Goal: Task Accomplishment & Management: Manage account settings

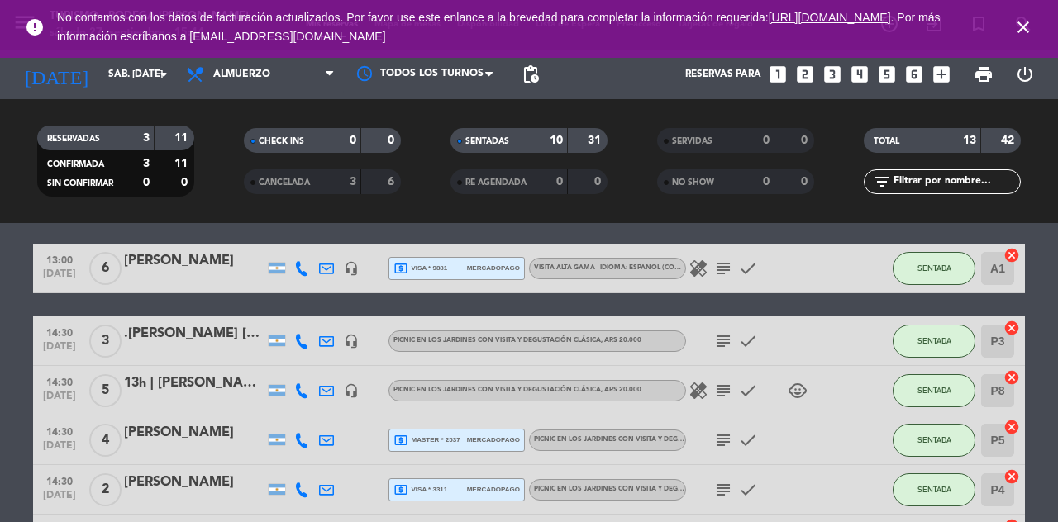
scroll to position [517, 0]
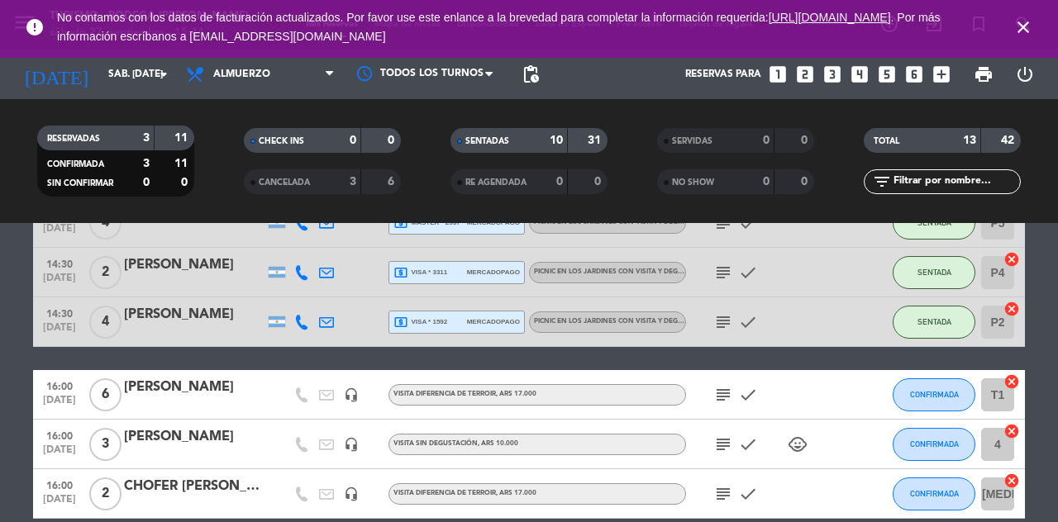
click at [722, 450] on icon "subject" at bounding box center [723, 445] width 20 height 20
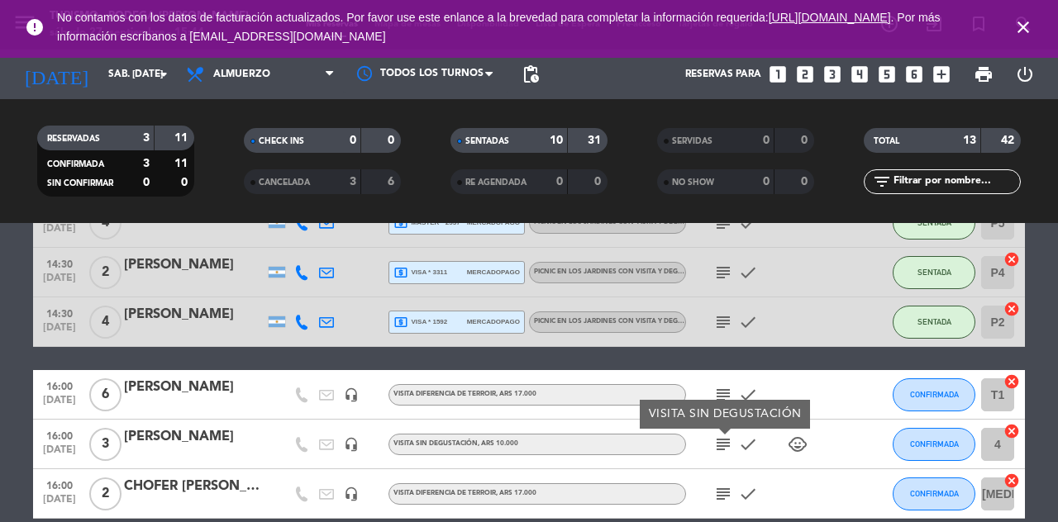
click at [614, 451] on div "VISITA SIN DEGUSTACIÓN , ARS 10.000" at bounding box center [537, 444] width 298 height 21
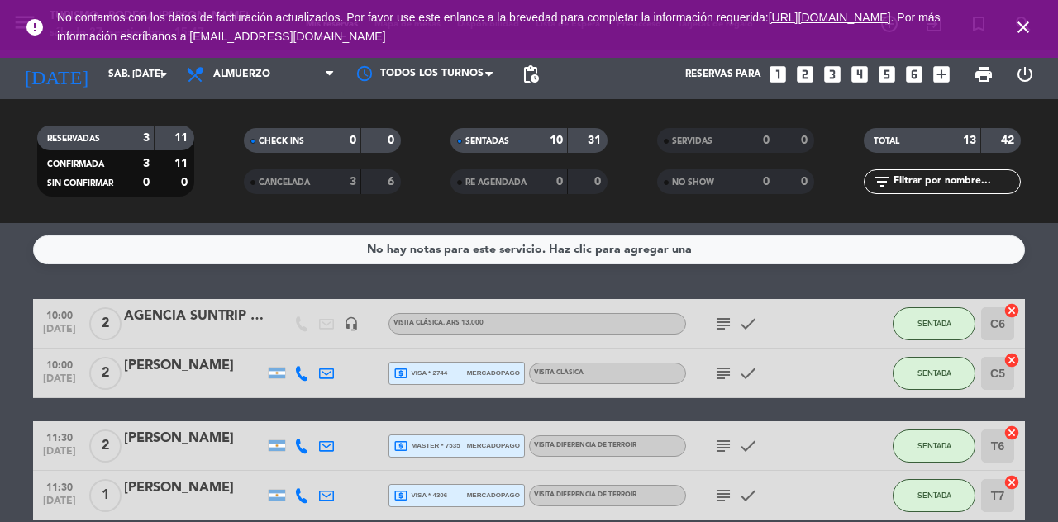
scroll to position [0, 0]
click at [112, 81] on input "[DATE]" at bounding box center [165, 74] width 131 height 28
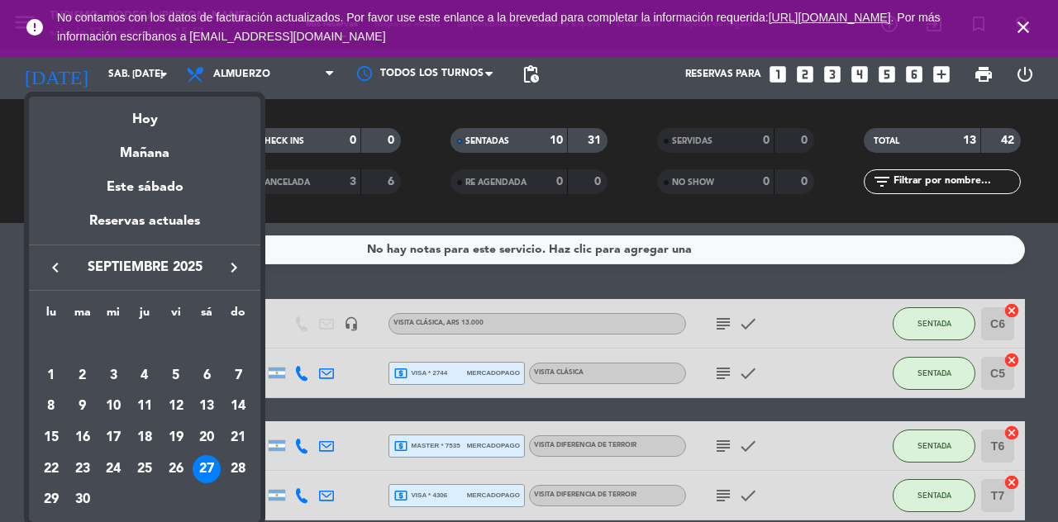
click at [171, 149] on div "Mañana" at bounding box center [144, 148] width 231 height 34
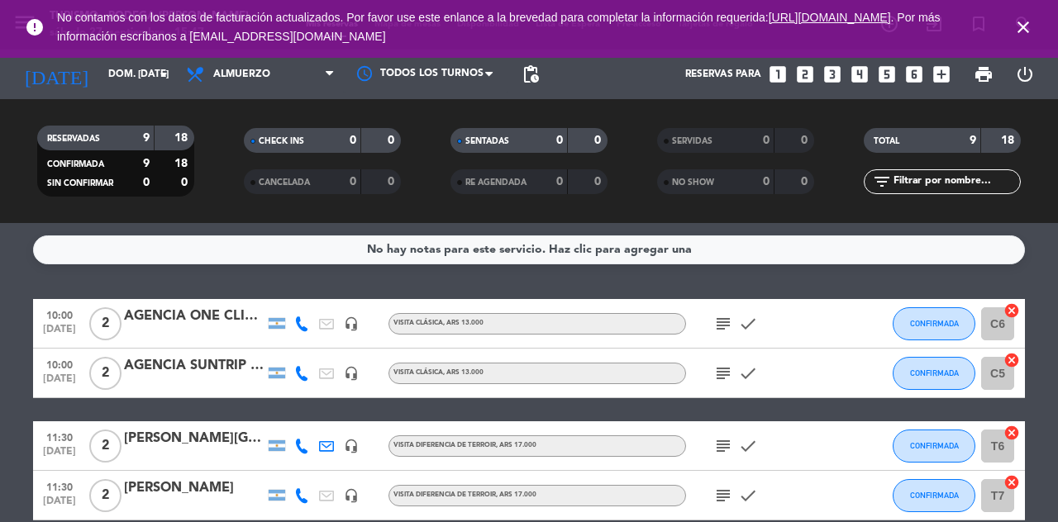
click at [719, 330] on icon "subject" at bounding box center [723, 324] width 20 height 20
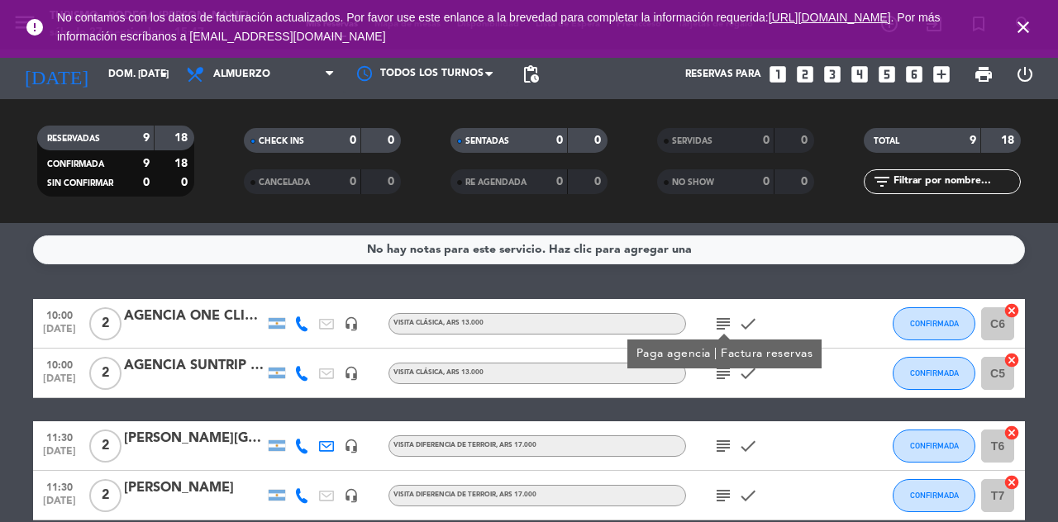
click at [722, 380] on icon "subject" at bounding box center [723, 374] width 20 height 20
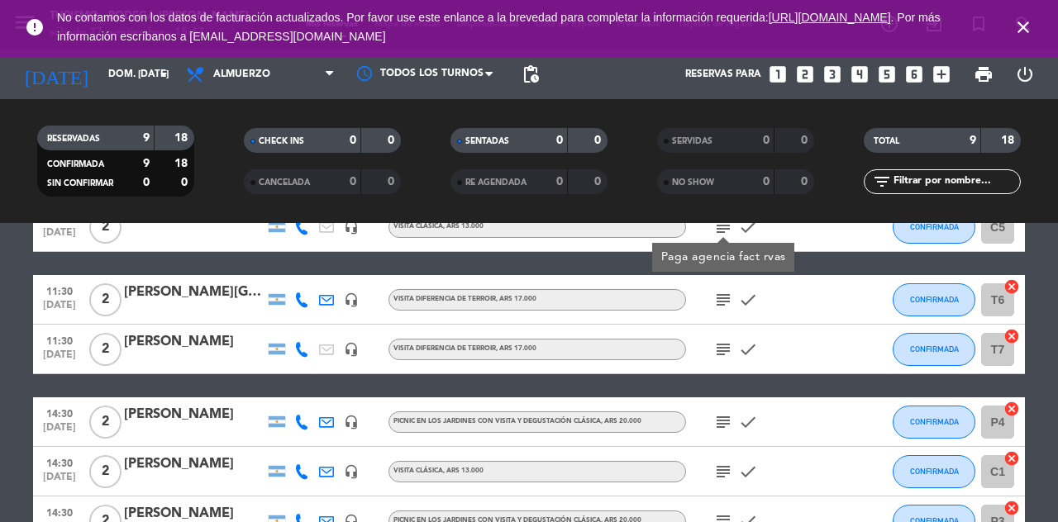
scroll to position [147, 0]
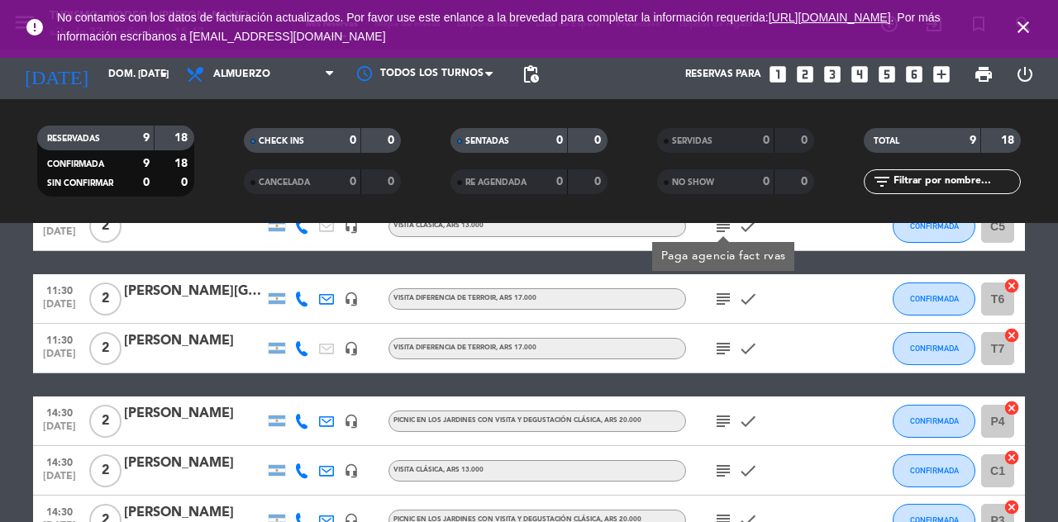
click at [716, 302] on icon "subject" at bounding box center [723, 299] width 20 height 20
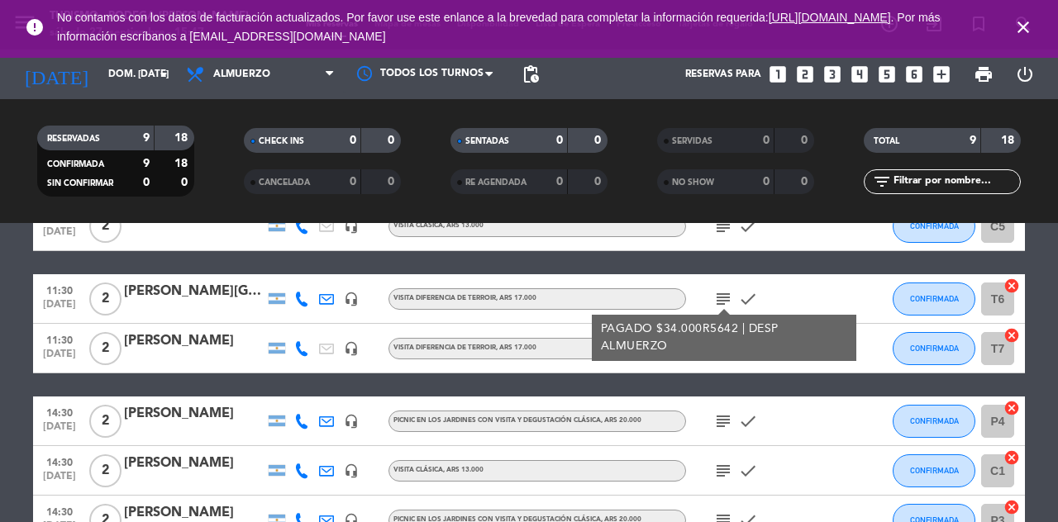
click at [724, 356] on icon "subject" at bounding box center [723, 349] width 20 height 20
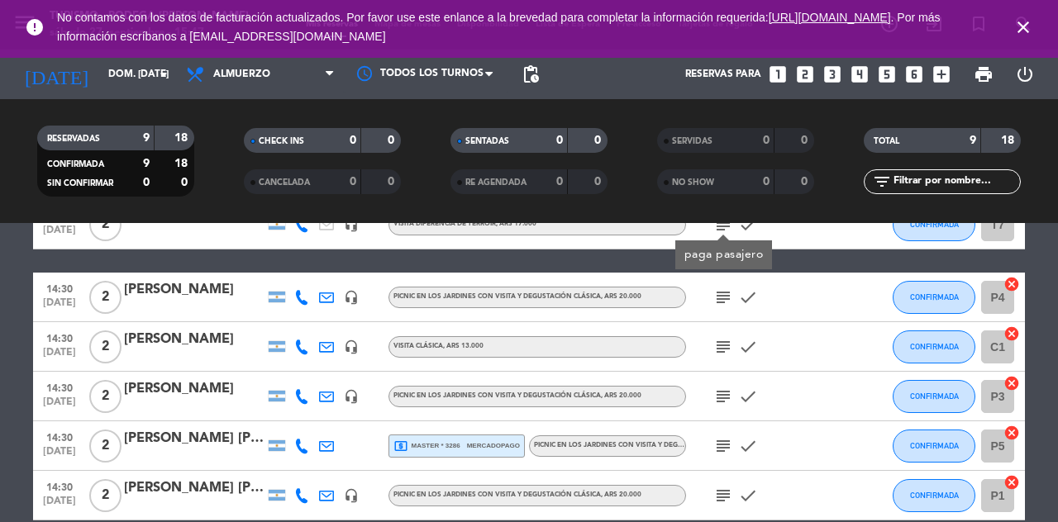
scroll to position [271, 0]
click at [724, 298] on icon "subject" at bounding box center [723, 298] width 20 height 20
click at [722, 355] on icon "subject" at bounding box center [723, 347] width 20 height 20
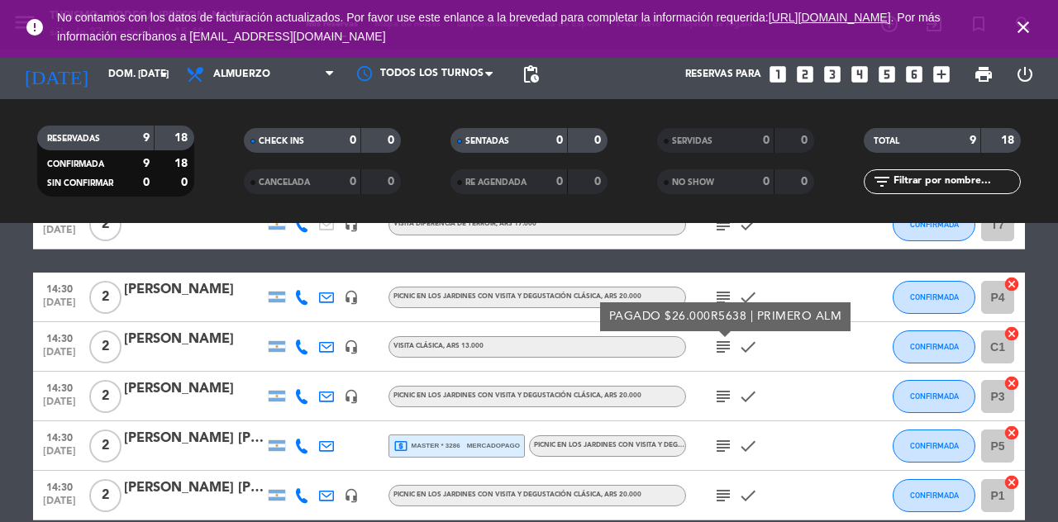
click at [719, 393] on icon "subject" at bounding box center [723, 397] width 20 height 20
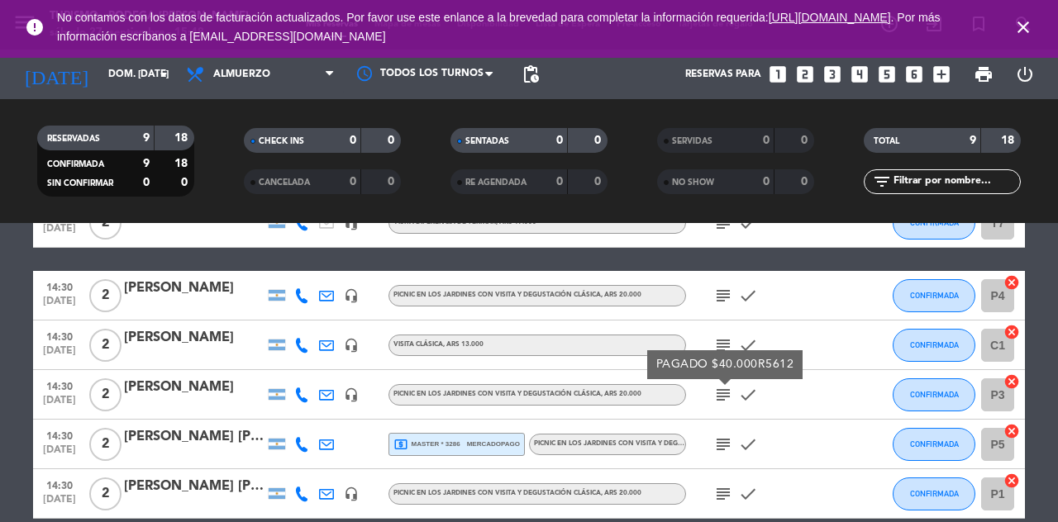
scroll to position [272, 0]
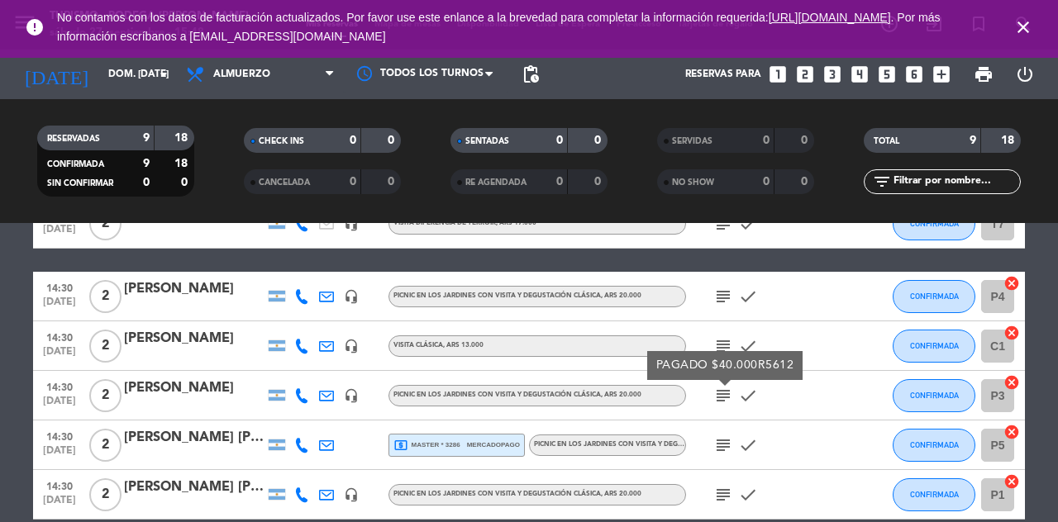
click at [722, 437] on icon "subject" at bounding box center [723, 446] width 20 height 20
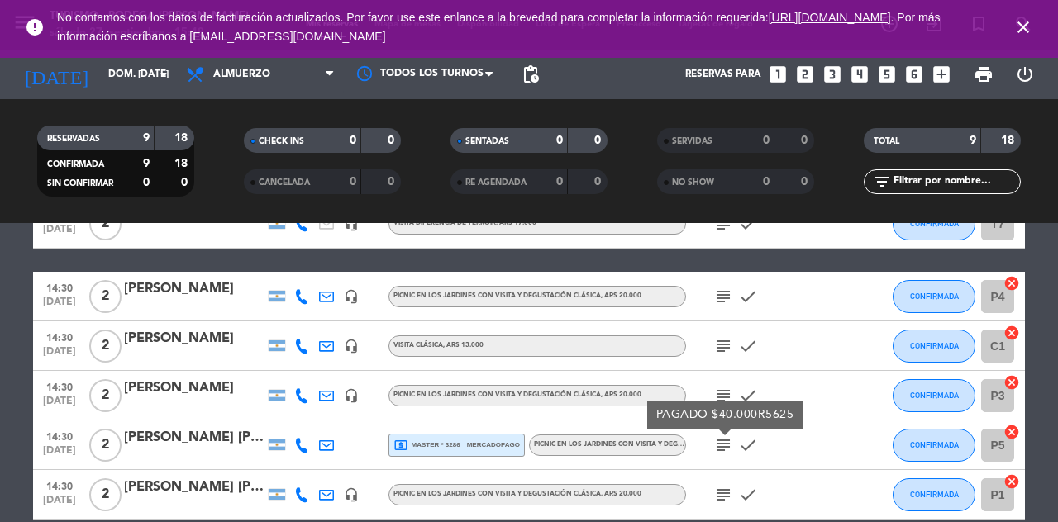
click at [716, 349] on icon "subject" at bounding box center [723, 346] width 20 height 20
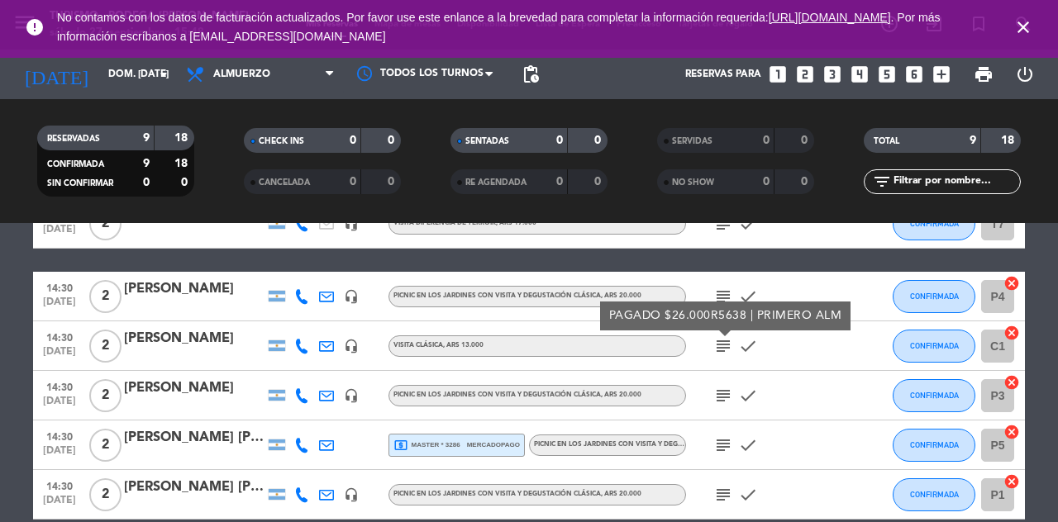
click at [721, 395] on icon "subject" at bounding box center [723, 396] width 20 height 20
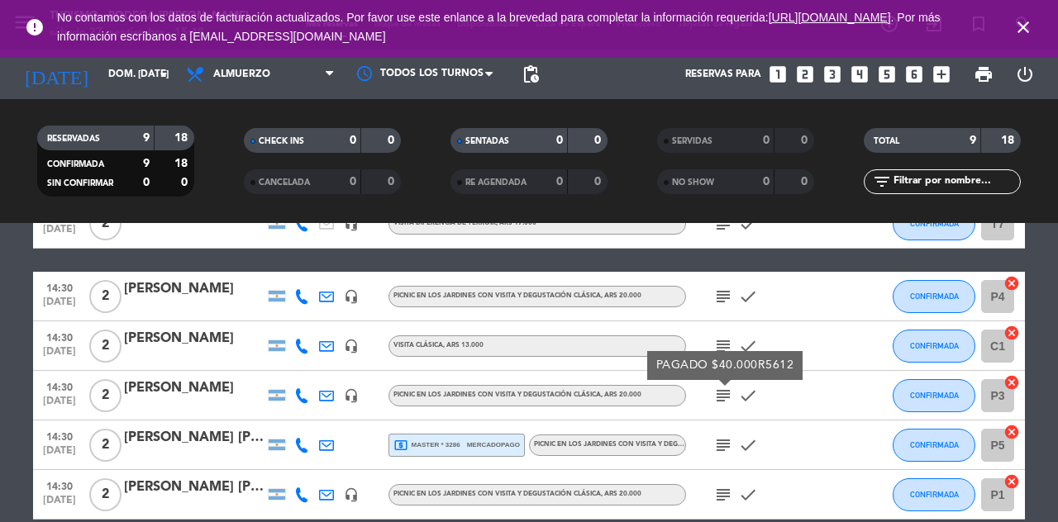
click at [721, 445] on icon "subject" at bounding box center [723, 446] width 20 height 20
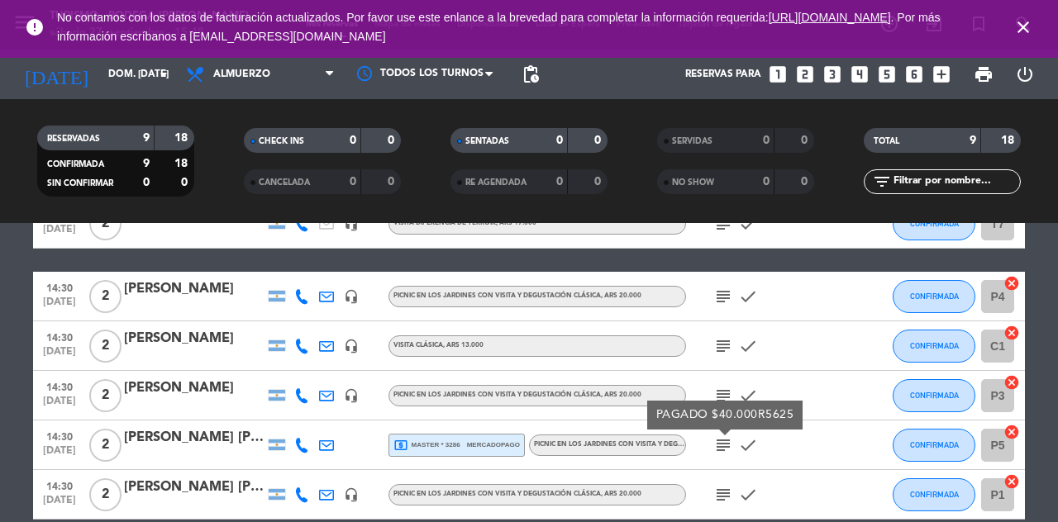
click at [717, 493] on icon "subject" at bounding box center [723, 495] width 20 height 20
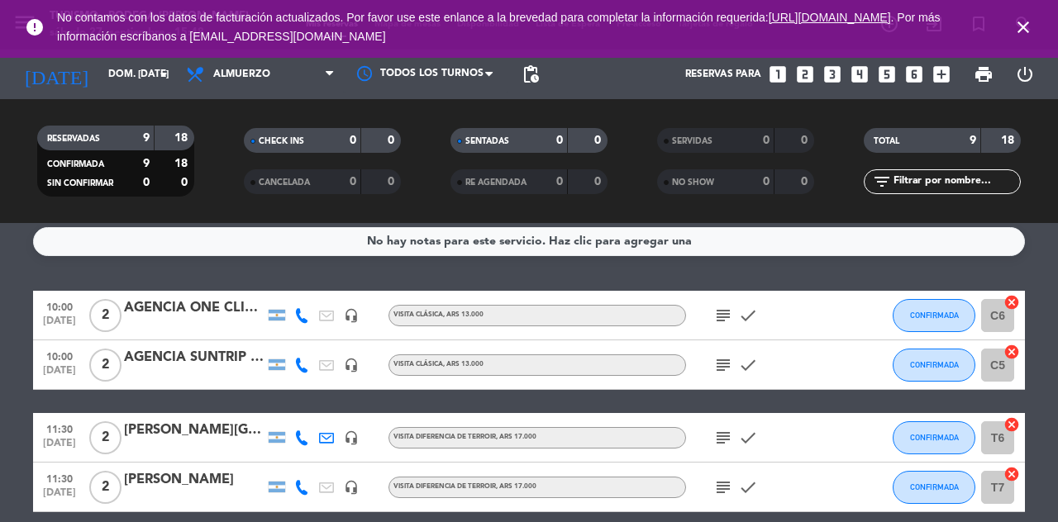
scroll to position [0, 0]
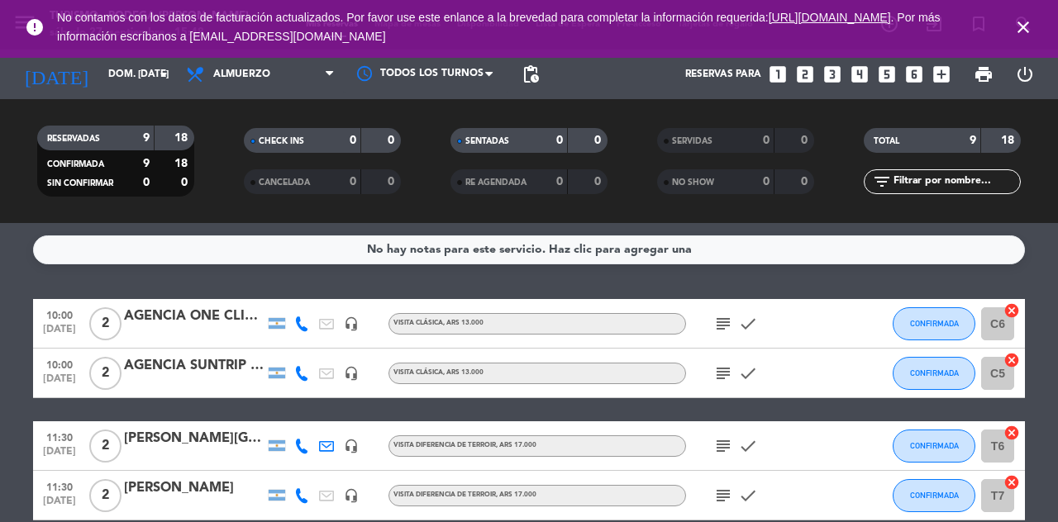
click at [127, 84] on input "dom. 28 sep." at bounding box center [165, 74] width 131 height 28
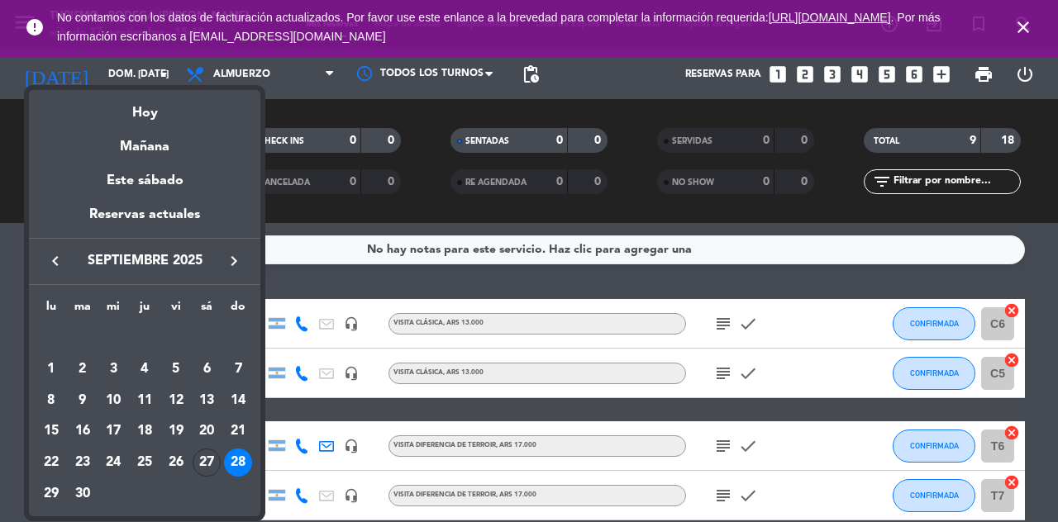
click at [83, 497] on div "30" at bounding box center [83, 494] width 28 height 28
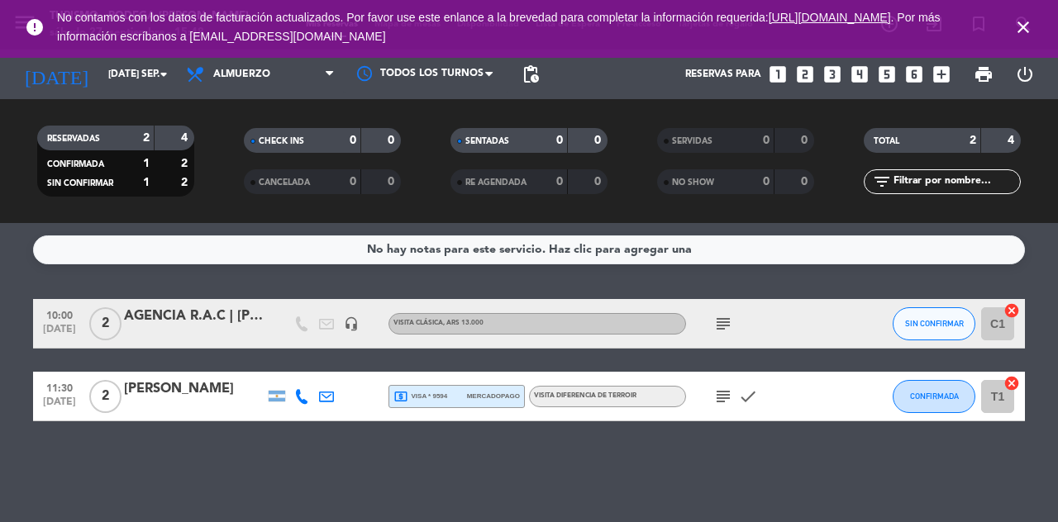
click at [114, 74] on input "mar. 30 sep." at bounding box center [165, 74] width 131 height 28
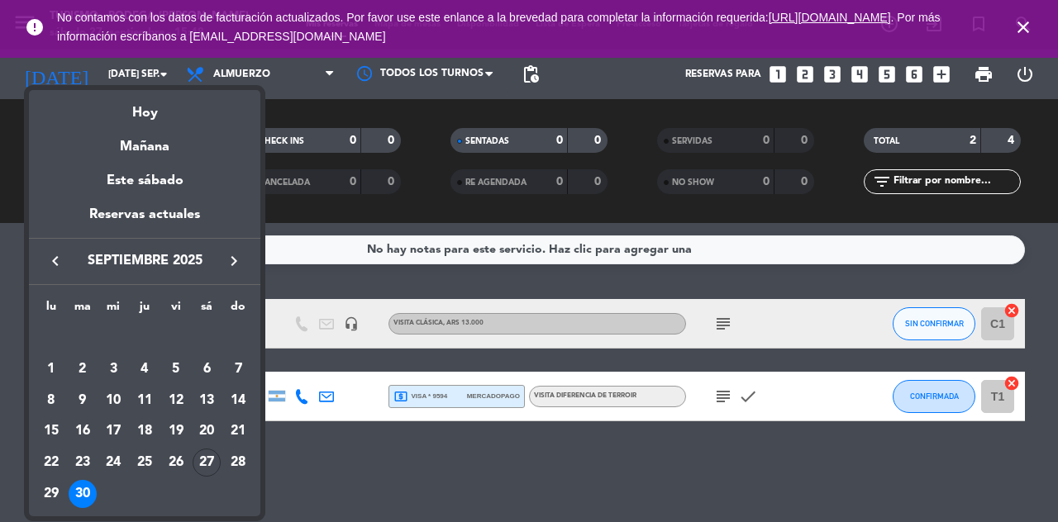
click at [49, 501] on div "29" at bounding box center [51, 494] width 28 height 28
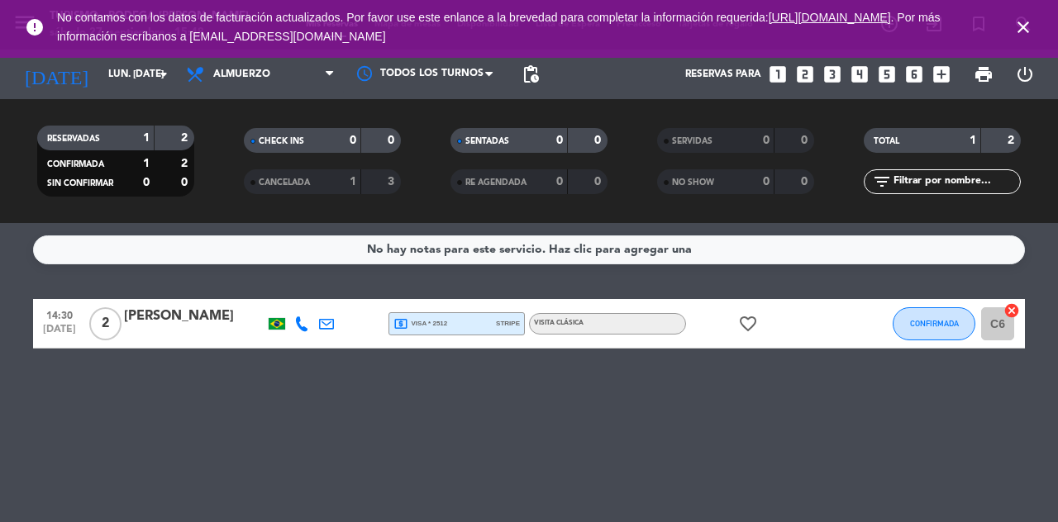
click at [122, 69] on input "lun. 29 sep." at bounding box center [165, 74] width 131 height 28
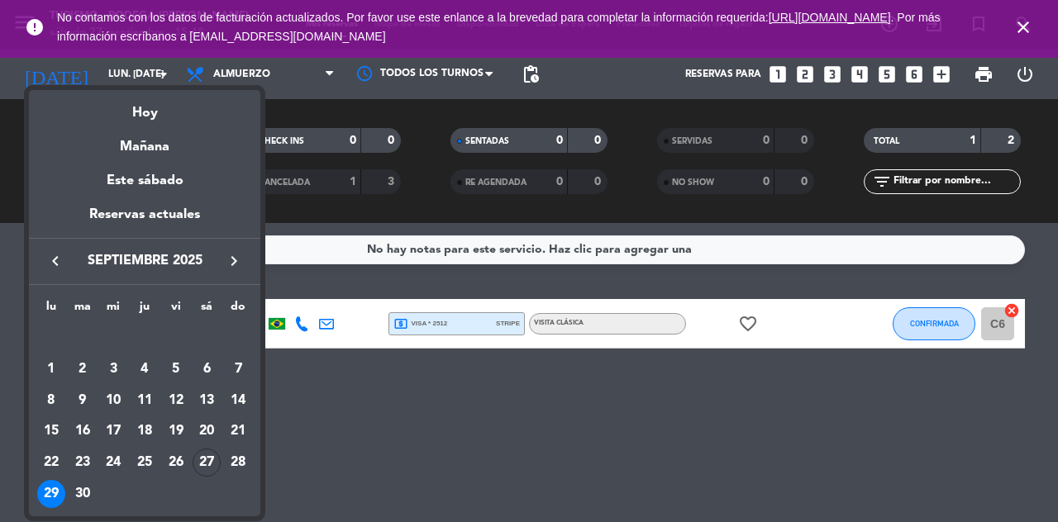
click at [164, 119] on div "Hoy" at bounding box center [144, 107] width 231 height 34
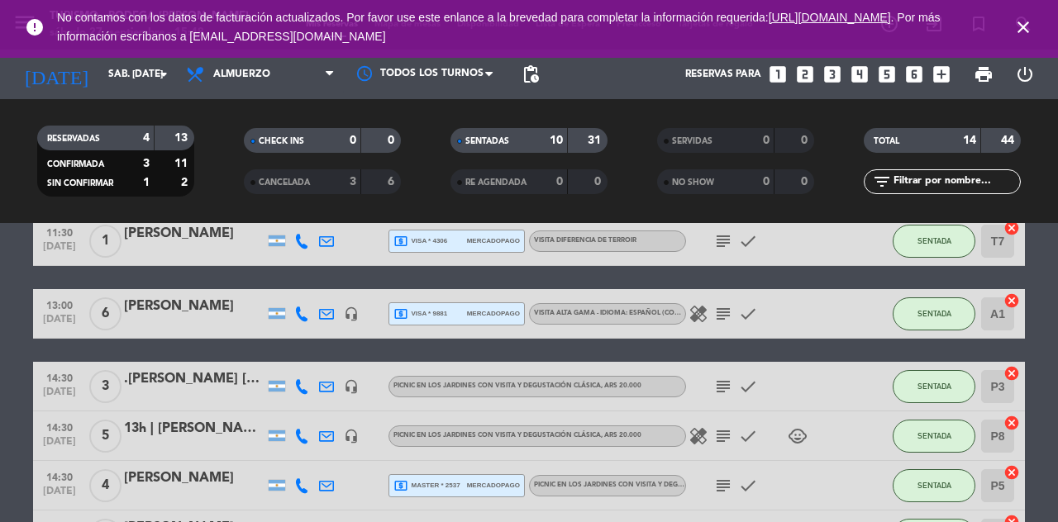
scroll to position [567, 0]
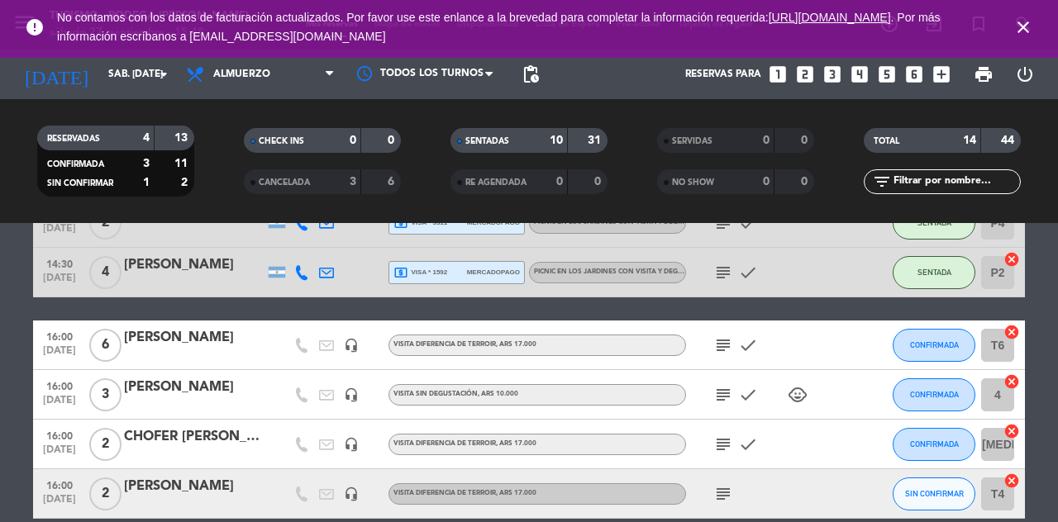
click at [714, 491] on icon "subject" at bounding box center [723, 494] width 20 height 20
click at [718, 444] on icon "subject" at bounding box center [723, 445] width 20 height 20
click at [721, 348] on icon "subject" at bounding box center [723, 346] width 20 height 20
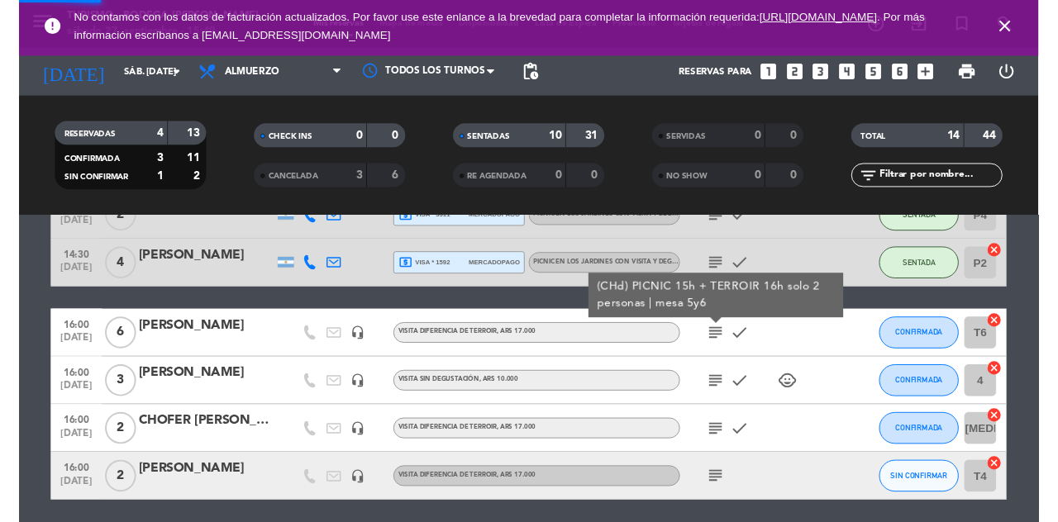
scroll to position [547, 0]
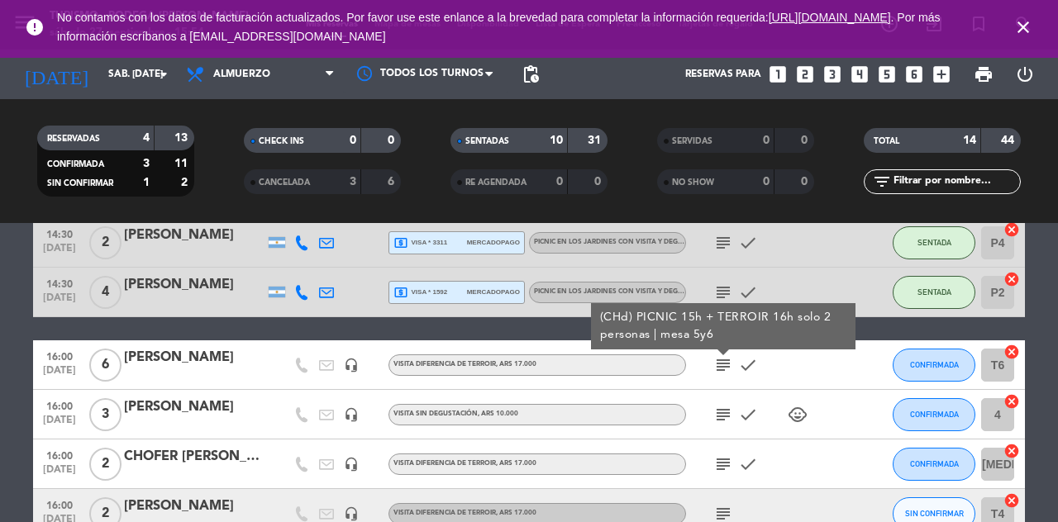
click at [1029, 26] on icon "close" at bounding box center [1023, 27] width 20 height 20
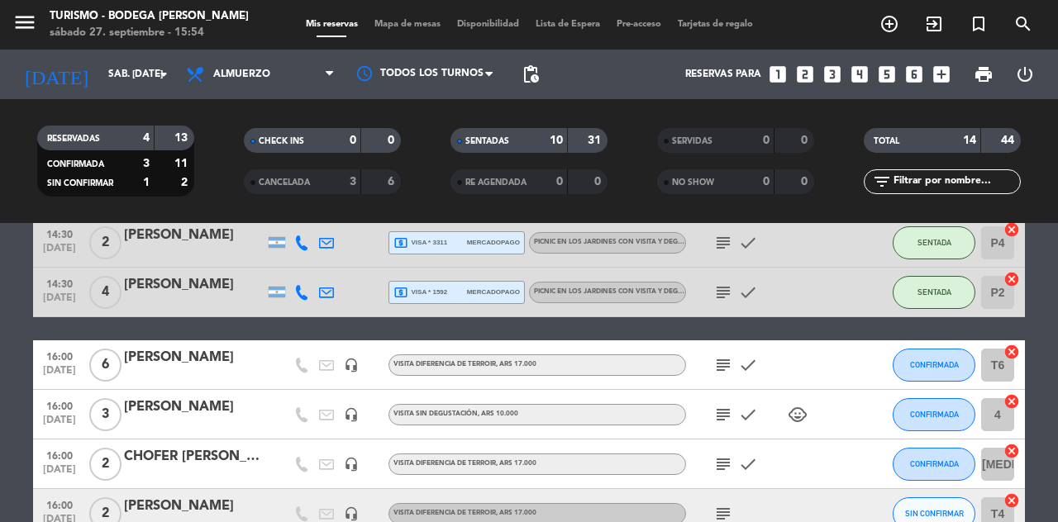
click at [34, 34] on icon "menu" at bounding box center [24, 22] width 25 height 25
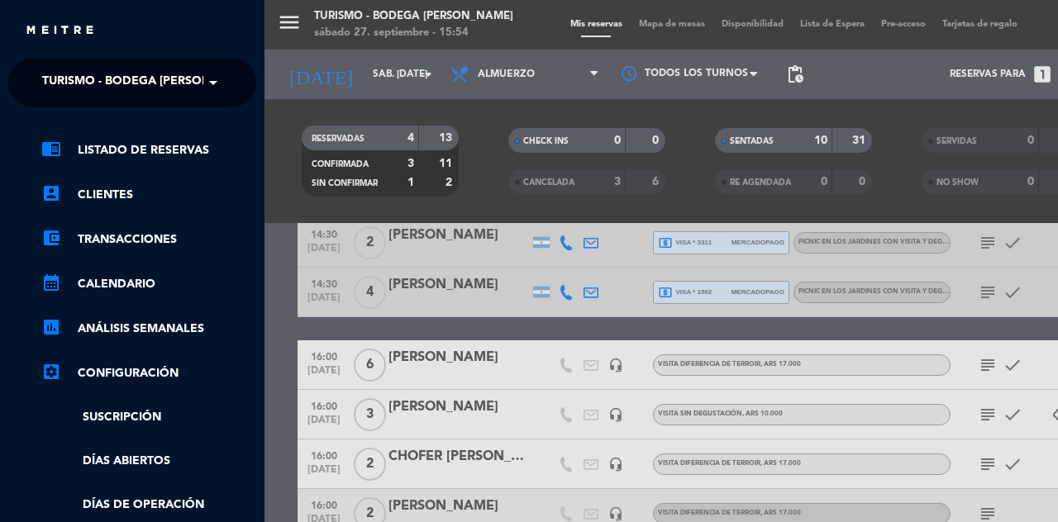
click at [64, 91] on span "Turismo - Bodega [PERSON_NAME]" at bounding box center [148, 82] width 213 height 35
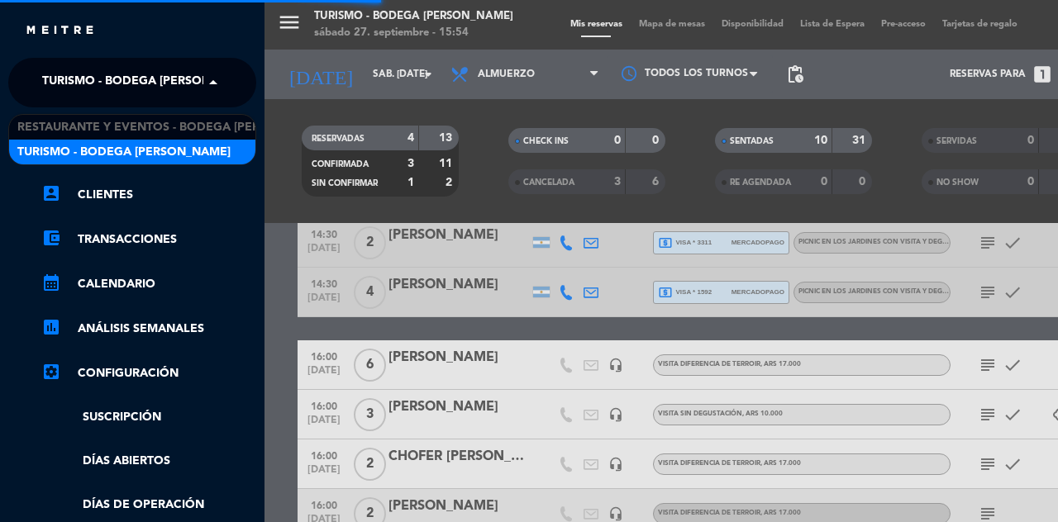
click at [152, 157] on span "Turismo - Bodega [PERSON_NAME]" at bounding box center [123, 152] width 213 height 19
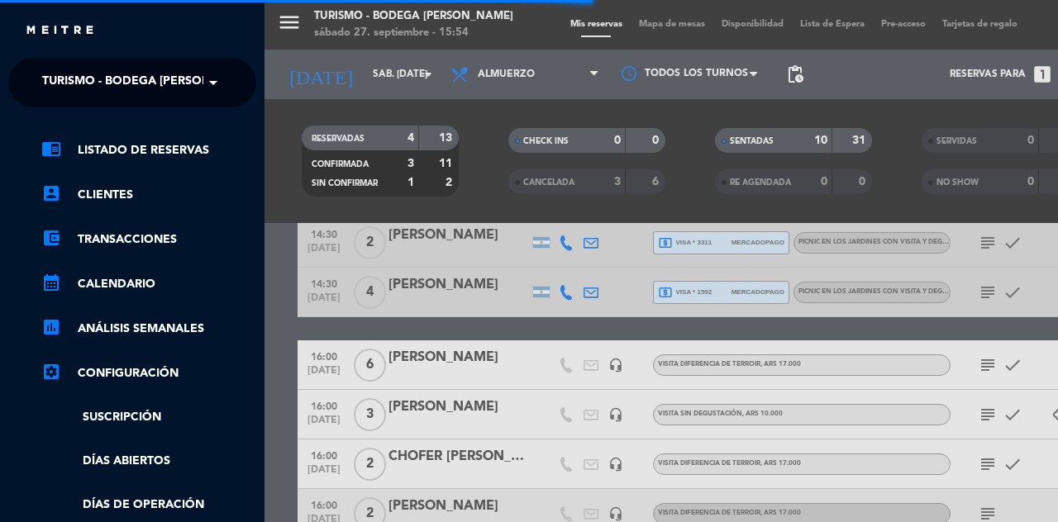
click at [78, 75] on span "Turismo - Bodega [PERSON_NAME]" at bounding box center [148, 82] width 213 height 35
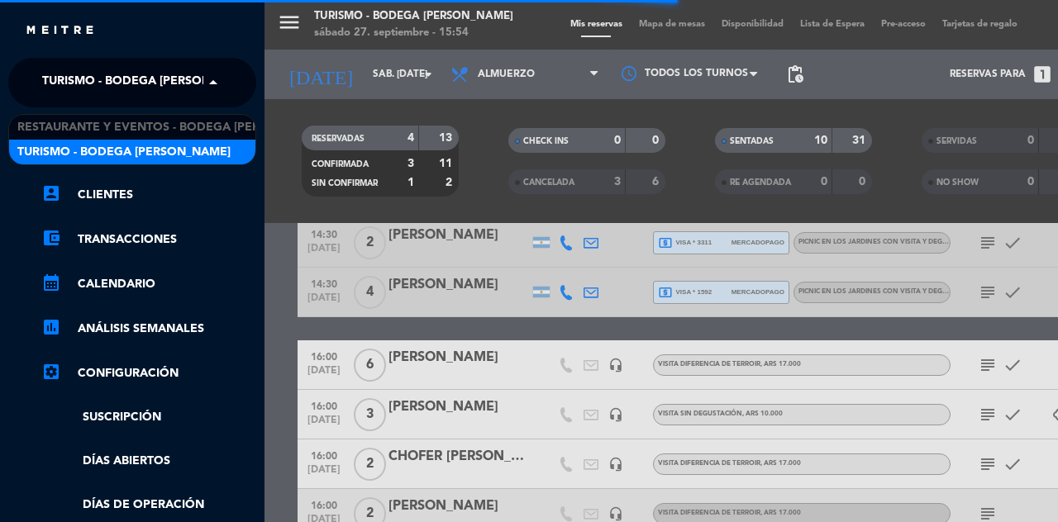
click at [208, 134] on span "Restaurante y Eventos - Bodega Roberto Bonfanti" at bounding box center [173, 127] width 312 height 19
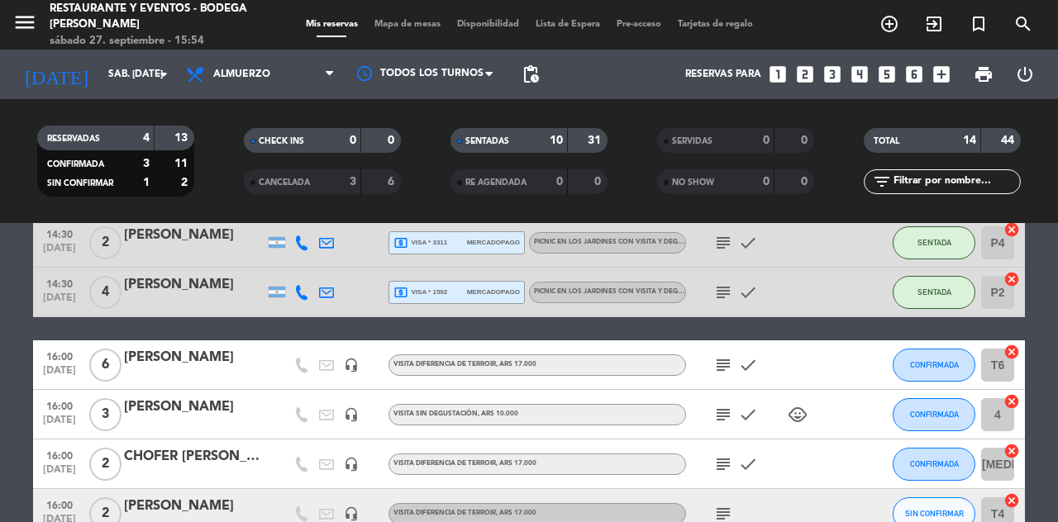
click at [607, 179] on div "RE AGENDADA 0 0" at bounding box center [528, 181] width 157 height 25
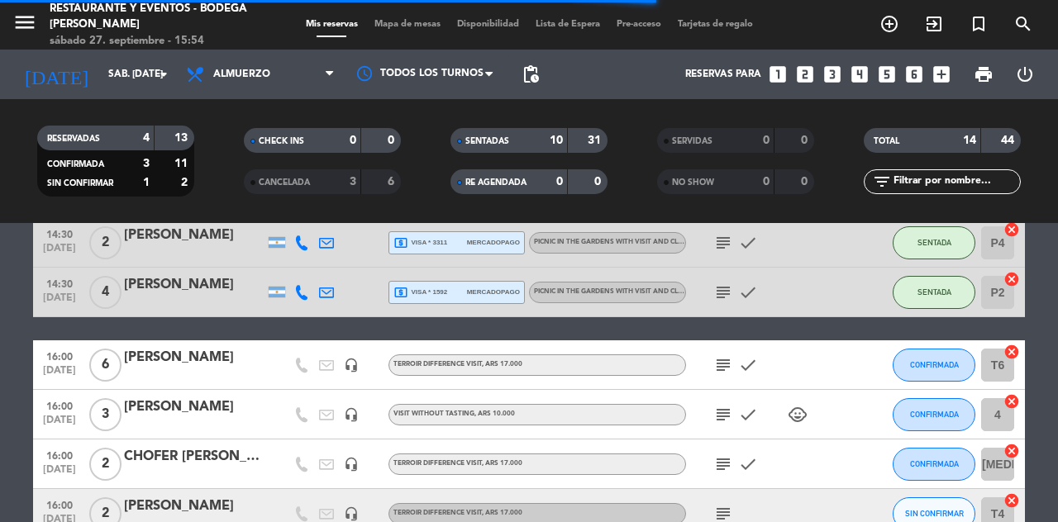
click at [100, 74] on input "[DATE]" at bounding box center [165, 74] width 131 height 28
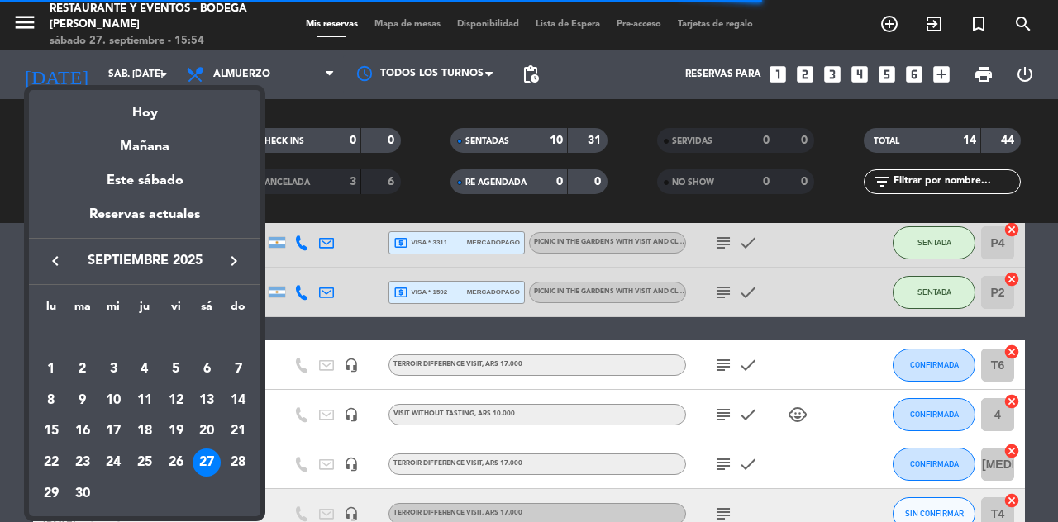
click at [149, 142] on div "Mañana" at bounding box center [144, 141] width 231 height 34
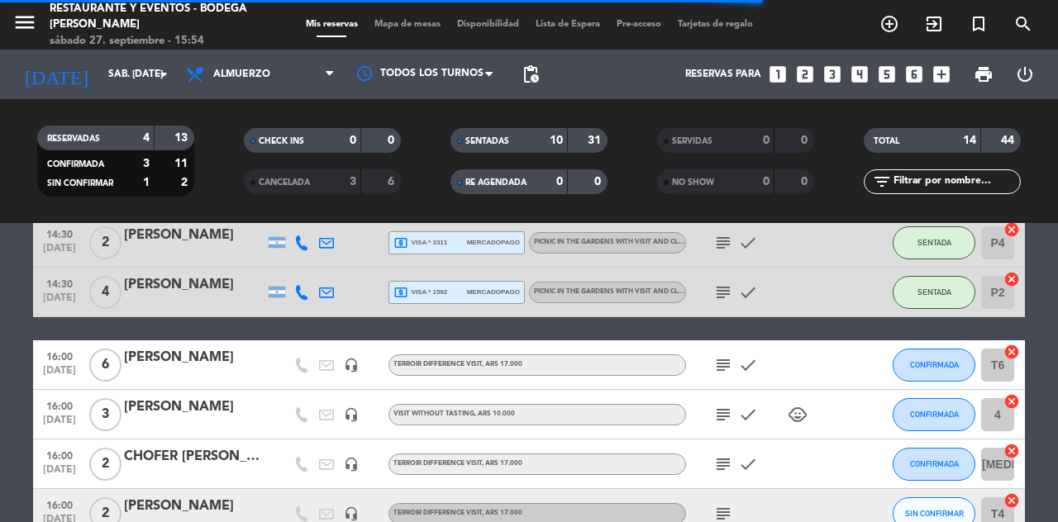
type input "dom. 28 sep."
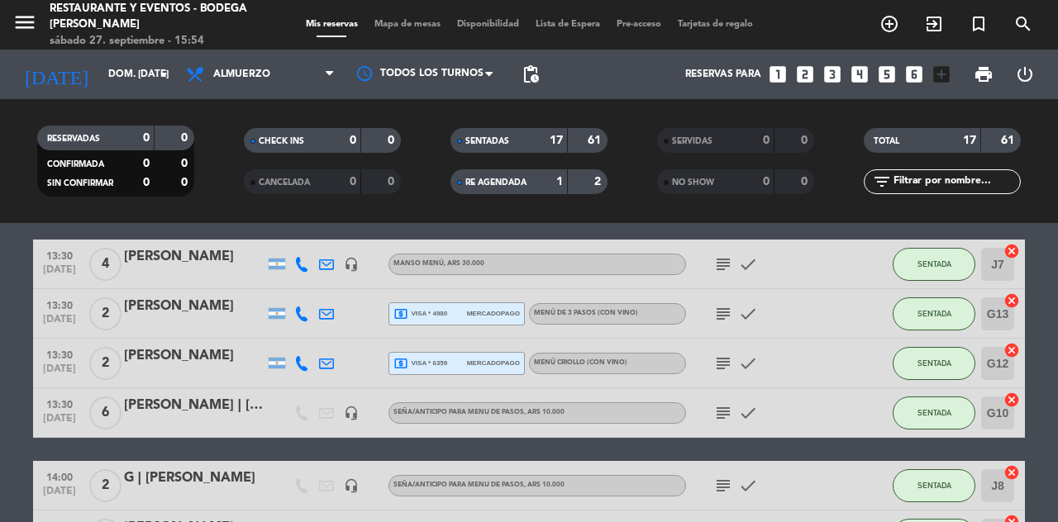
scroll to position [0, 0]
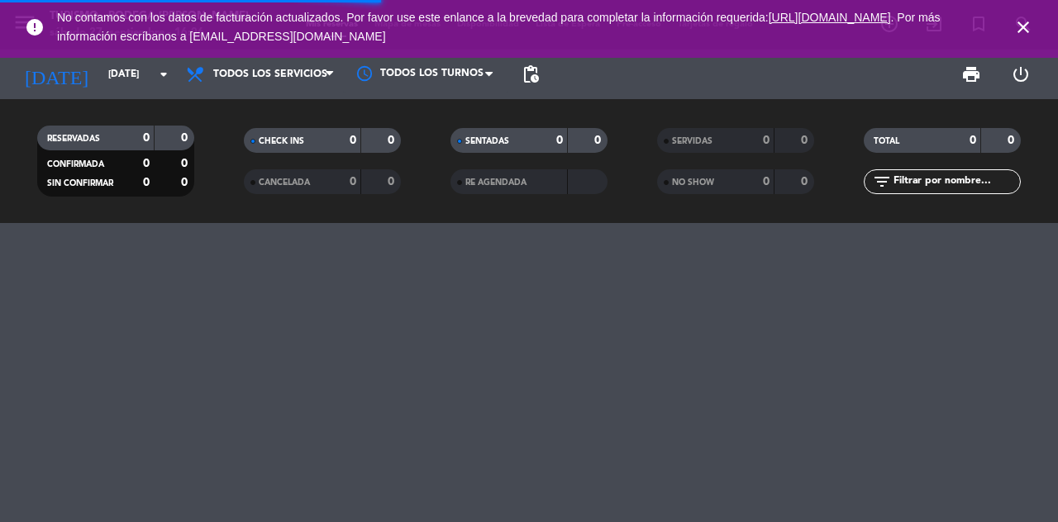
click at [1028, 33] on icon "close" at bounding box center [1023, 27] width 20 height 20
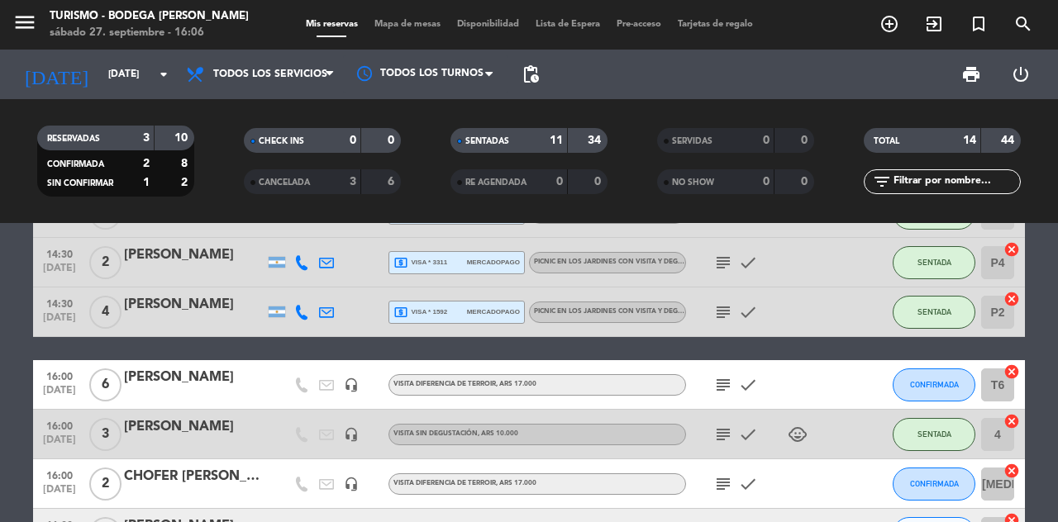
scroll to position [526, 0]
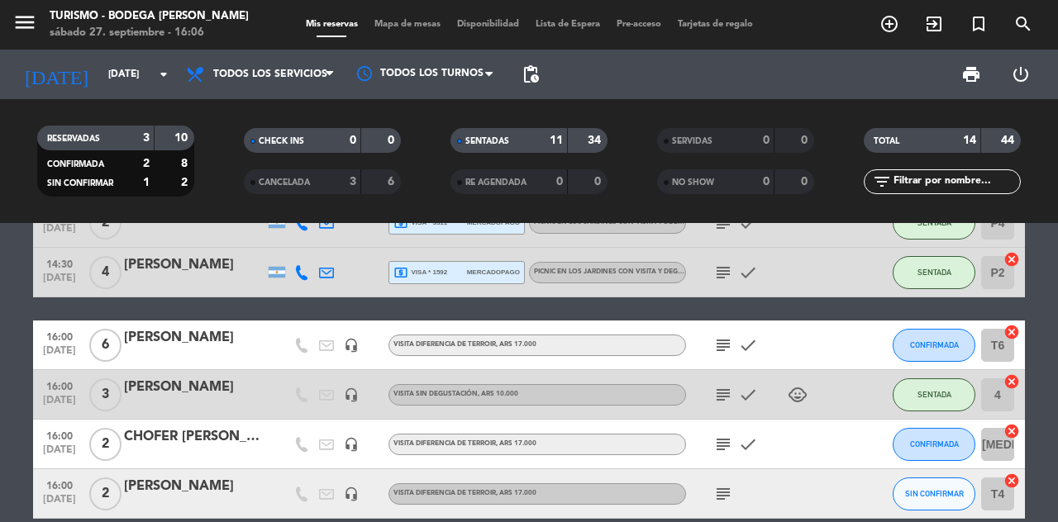
click at [723, 352] on icon "subject" at bounding box center [723, 346] width 20 height 20
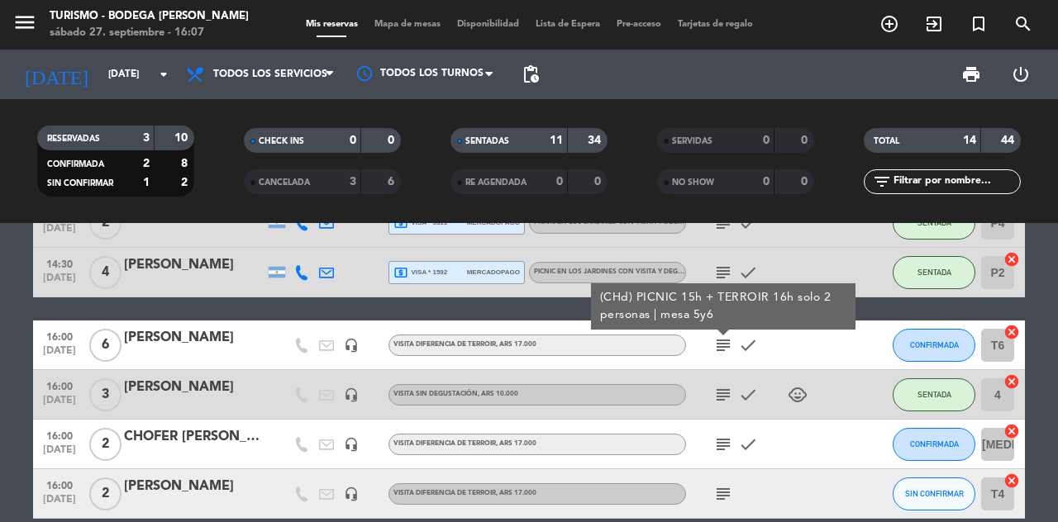
click at [730, 399] on icon "subject" at bounding box center [723, 395] width 20 height 20
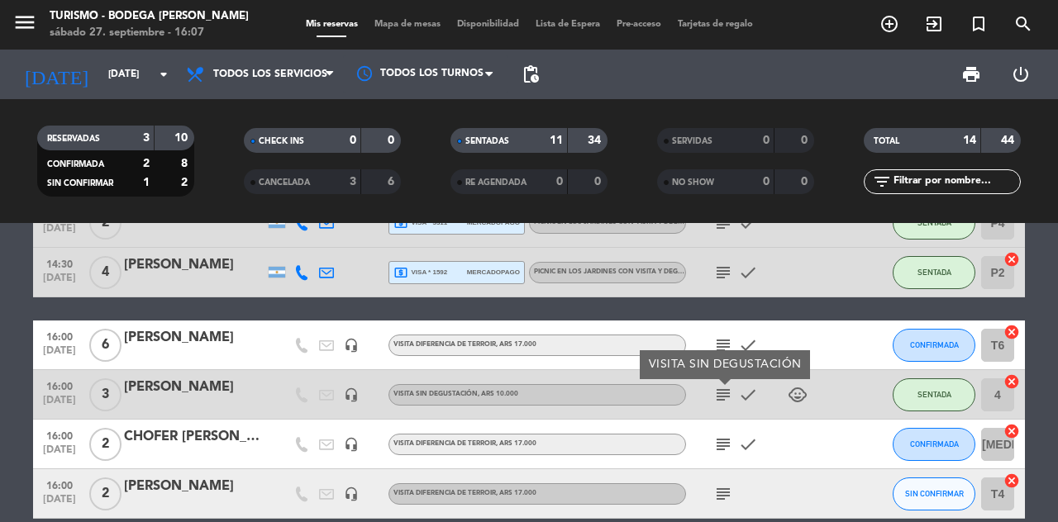
click at [605, 521] on div "10:00 [DATE] 2 AGENCIA SUNTRIP | [PERSON_NAME] headset_mic VISITA CLÁSICA , ARS…" at bounding box center [529, 372] width 1058 height 299
click at [716, 503] on icon "subject" at bounding box center [723, 494] width 20 height 20
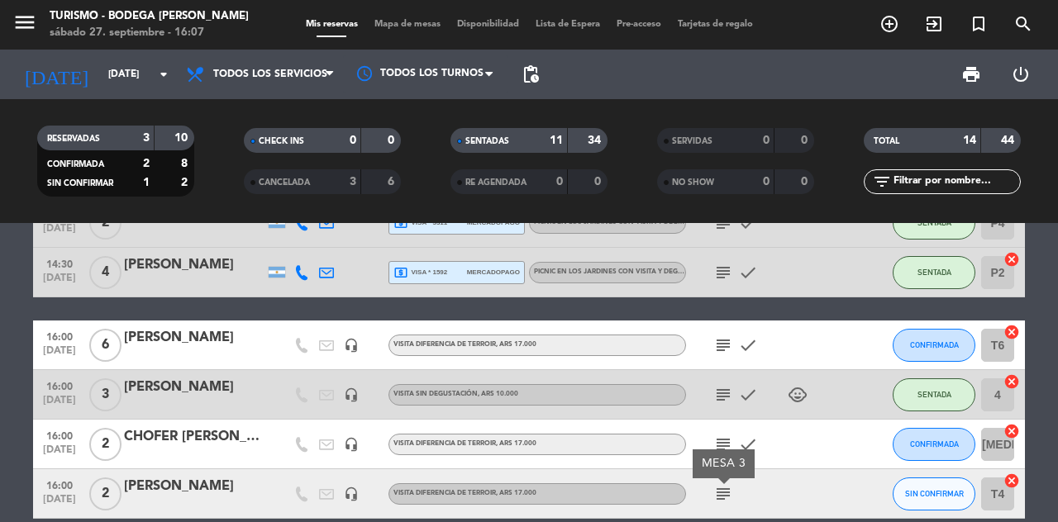
click at [666, 521] on div "10:00 [DATE] 2 AGENCIA SUNTRIP | [PERSON_NAME] headset_mic VISITA CLÁSICA , ARS…" at bounding box center [529, 372] width 1058 height 299
click at [726, 348] on icon "subject" at bounding box center [723, 346] width 20 height 20
